Goal: Browse casually

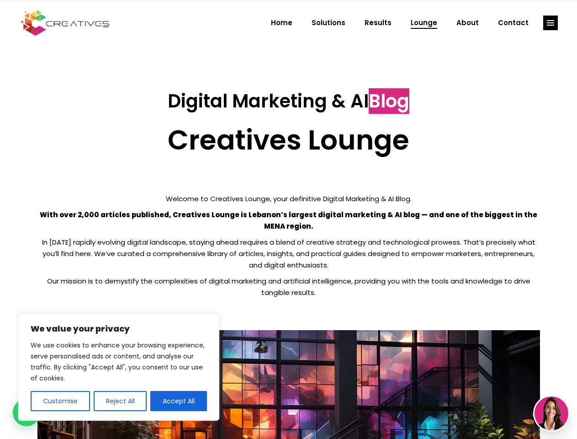
click at [288, 219] on p "With over 2,000 articles published, Creatives Lounge is Lebanon’s largest digit…" at bounding box center [288, 220] width 503 height 23
click at [60, 401] on button "Customise" at bounding box center [60, 401] width 59 height 20
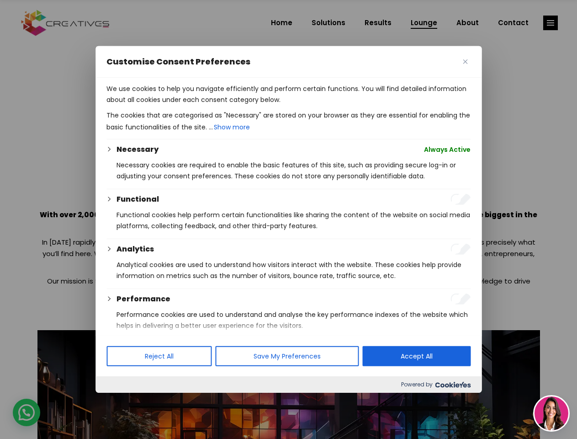
click at [120, 401] on div at bounding box center [288, 219] width 577 height 439
click at [179, 401] on div at bounding box center [288, 219] width 577 height 439
click at [551, 23] on div at bounding box center [288, 219] width 577 height 439
click at [552, 413] on img at bounding box center [552, 413] width 34 height 34
